Goal: Find contact information: Find contact information

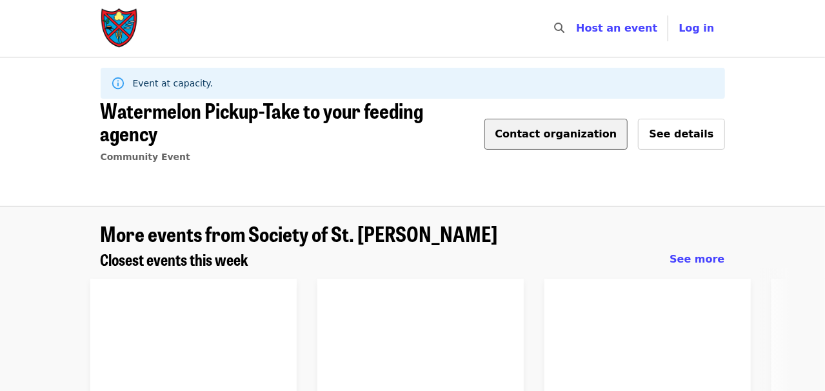
click at [577, 128] on span "Contact organization" at bounding box center [556, 134] width 122 height 12
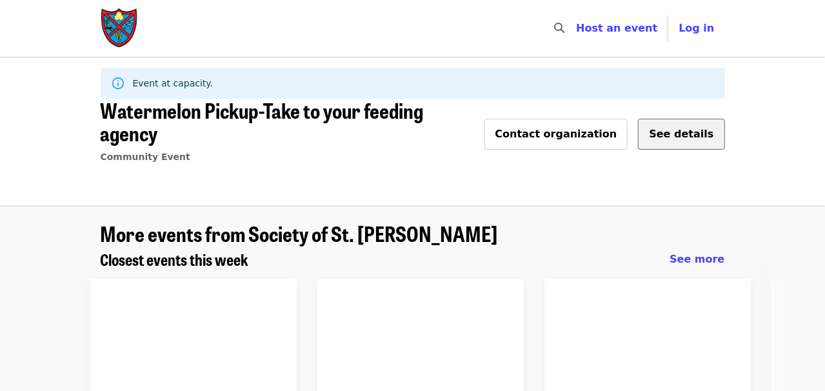
click at [683, 128] on span "See details" at bounding box center [681, 134] width 64 height 12
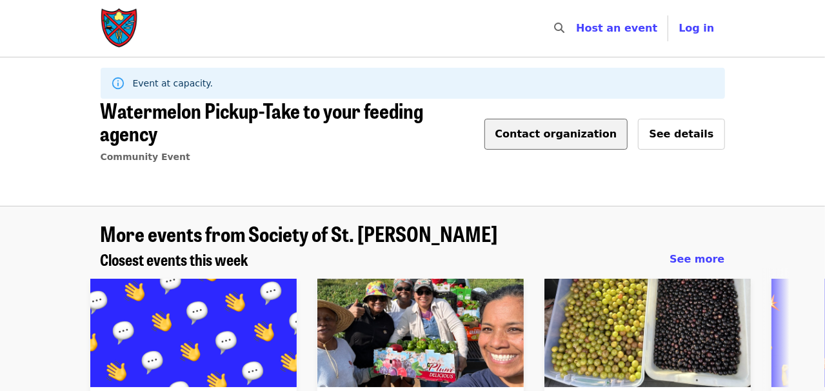
click at [598, 128] on span "Contact organization" at bounding box center [556, 134] width 122 height 12
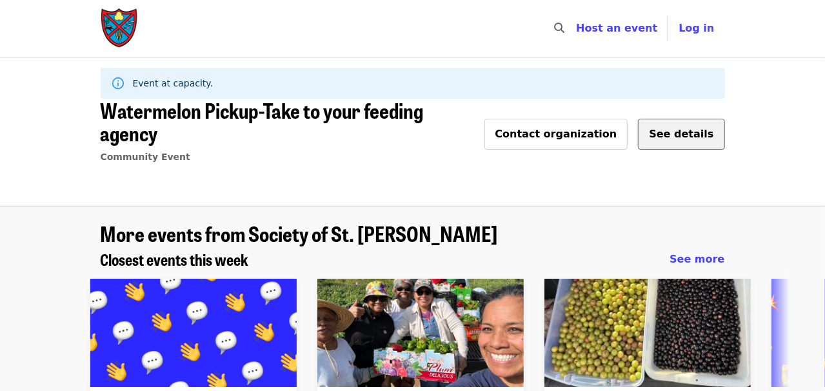
click at [672, 131] on button "See details" at bounding box center [681, 134] width 86 height 31
